Goal: Transaction & Acquisition: Purchase product/service

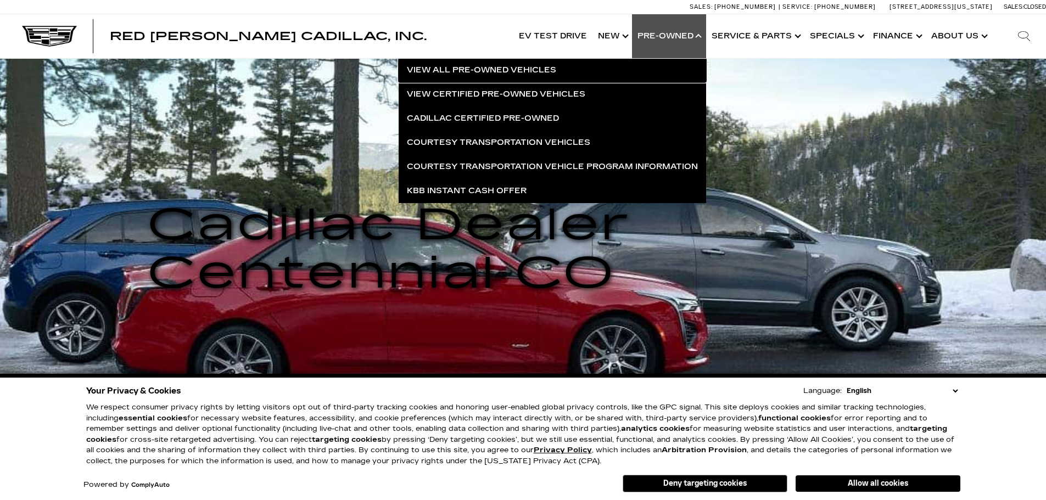
click at [499, 68] on link "View All Pre-Owned Vehicles" at bounding box center [553, 70] width 308 height 24
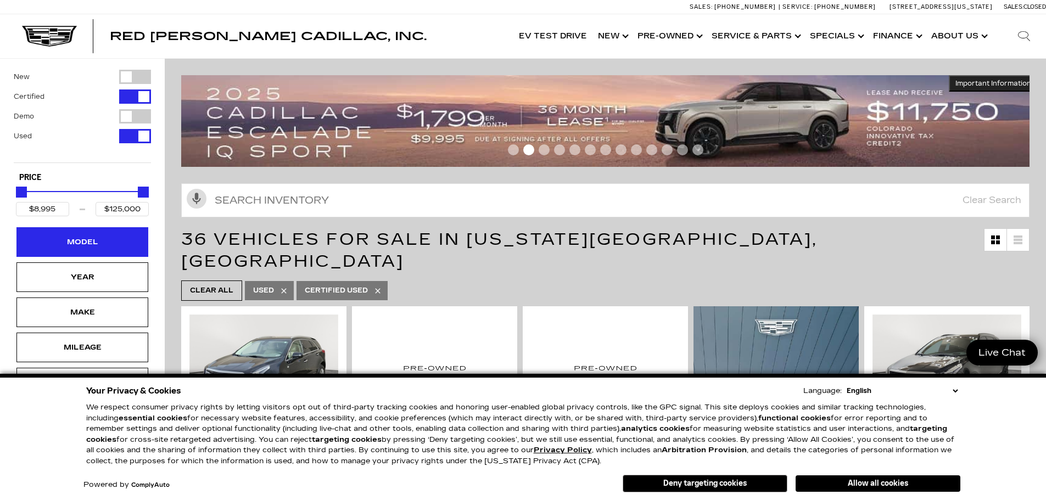
click at [98, 244] on div "Model" at bounding box center [82, 242] width 55 height 12
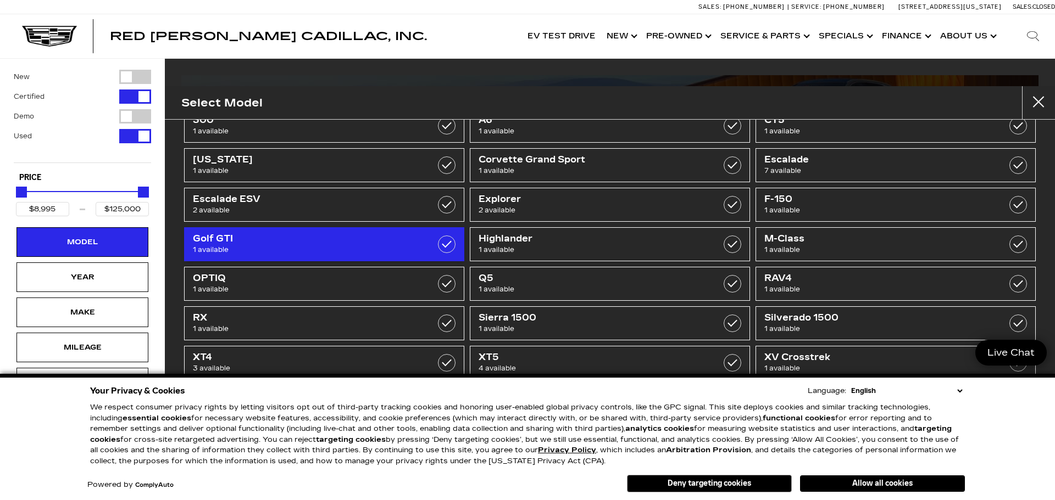
scroll to position [73, 0]
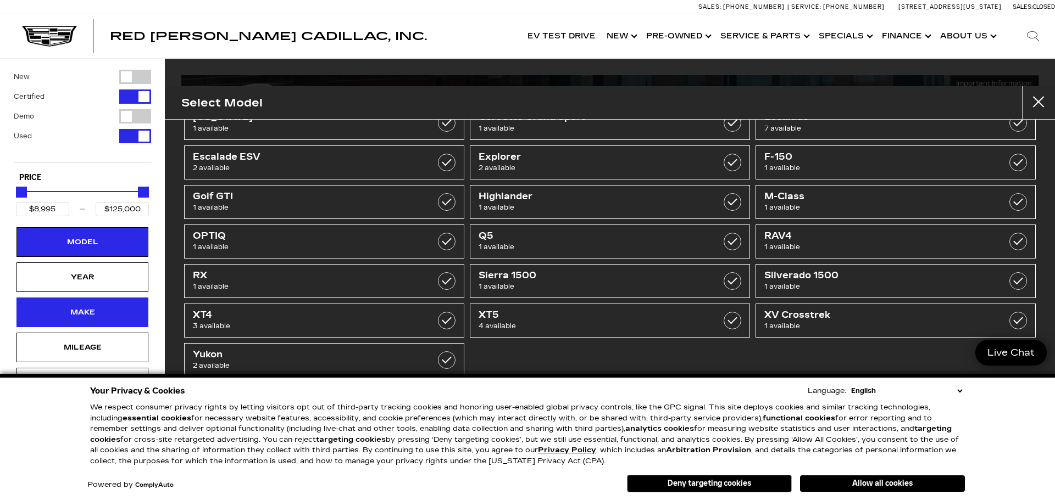
click at [101, 313] on div "Make" at bounding box center [82, 313] width 55 height 12
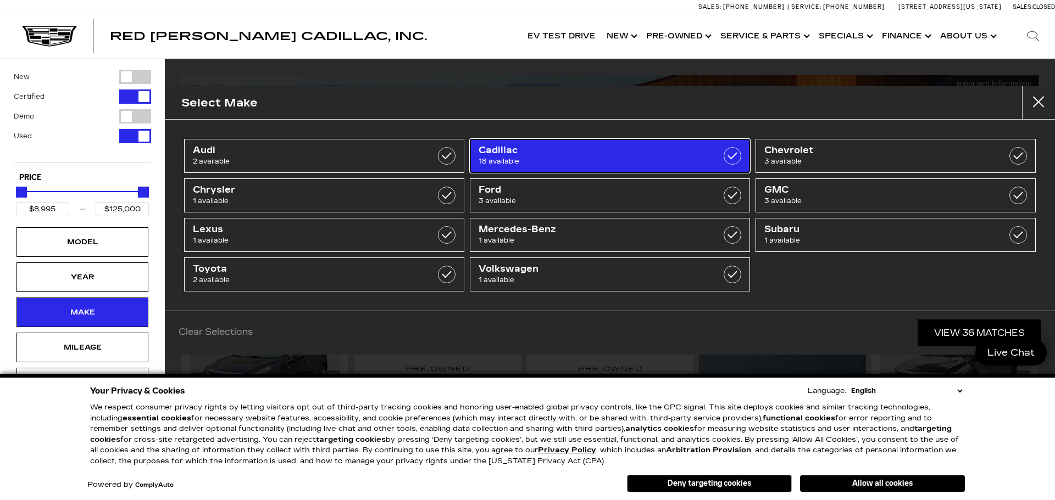
click at [503, 146] on link "Cadillac 18 available" at bounding box center [610, 156] width 280 height 34
type input "$25,000"
checkbox input "true"
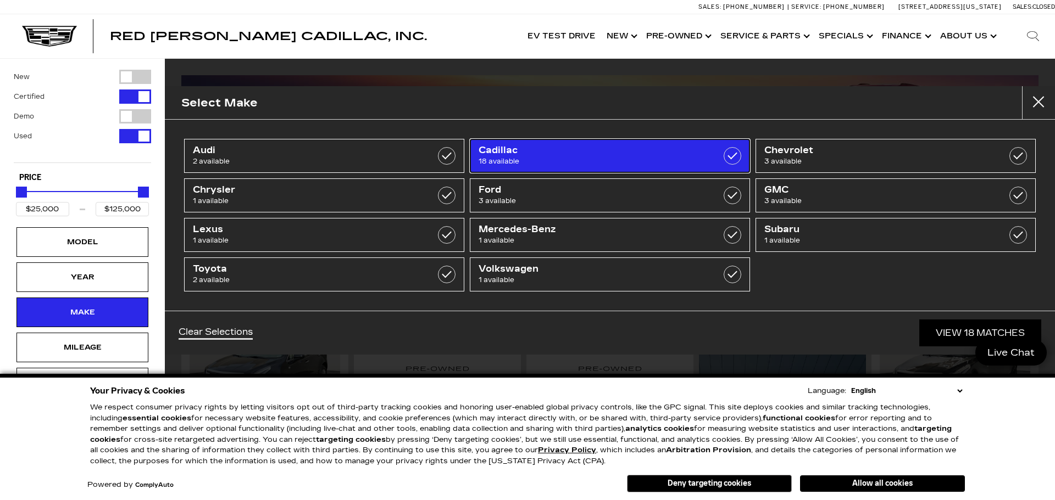
click at [503, 148] on span "Cadillac" at bounding box center [589, 150] width 223 height 11
type input "$8,995"
checkbox input "false"
click at [522, 168] on link "Cadillac 18 available" at bounding box center [610, 156] width 280 height 34
type input "$25,000"
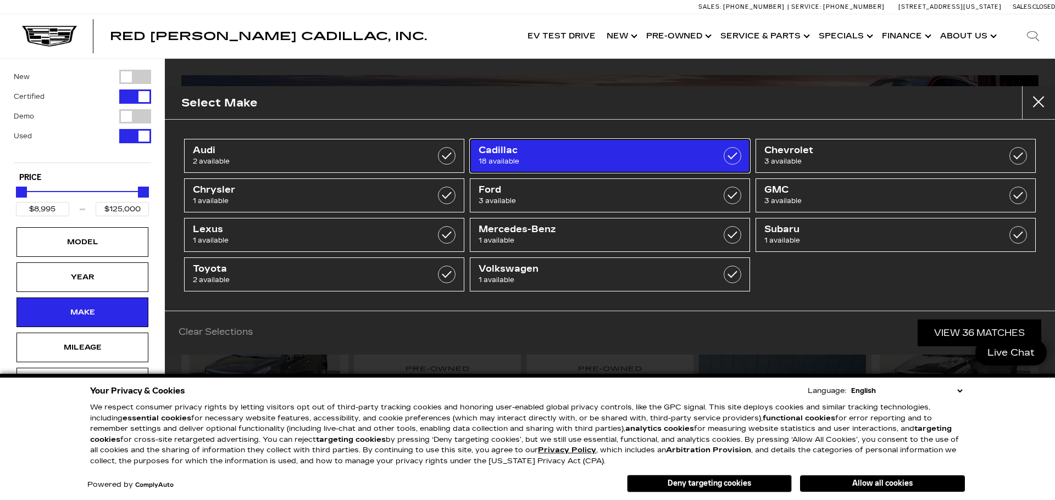
checkbox input "true"
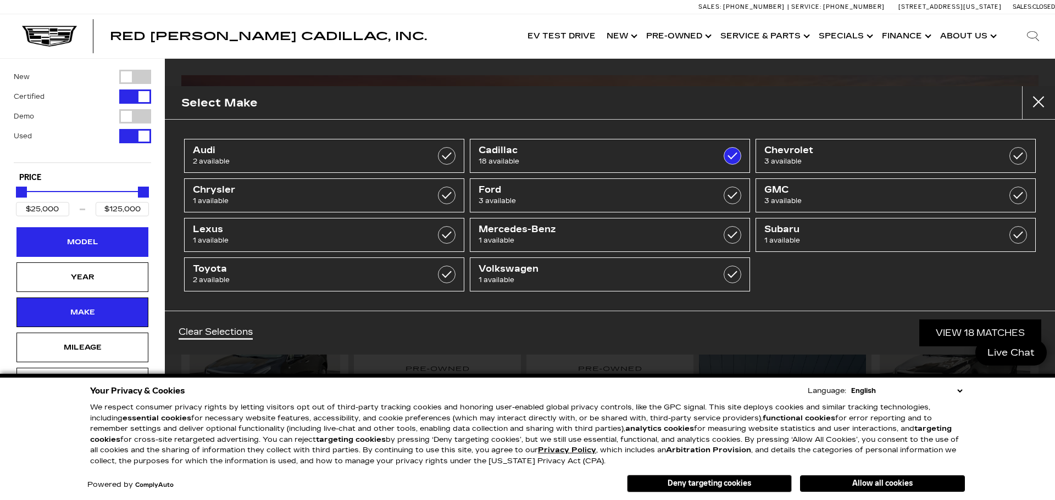
click at [80, 243] on div "Model" at bounding box center [82, 242] width 55 height 12
